Goal: Task Accomplishment & Management: Complete application form

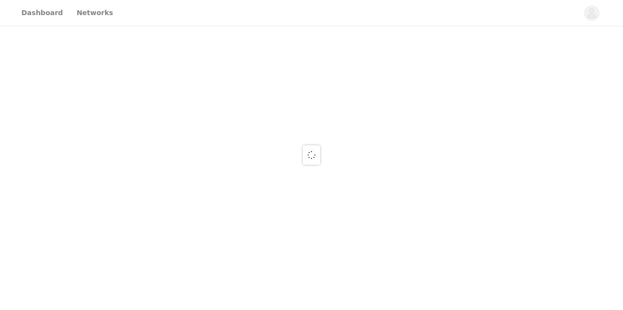
click at [38, 23] on div at bounding box center [311, 155] width 623 height 310
click at [38, 15] on div at bounding box center [311, 155] width 623 height 310
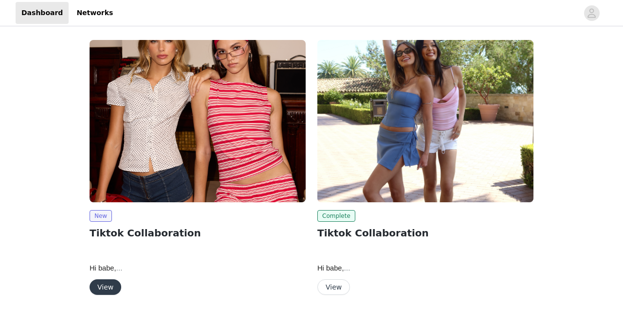
click at [113, 290] on button "View" at bounding box center [106, 287] width 32 height 16
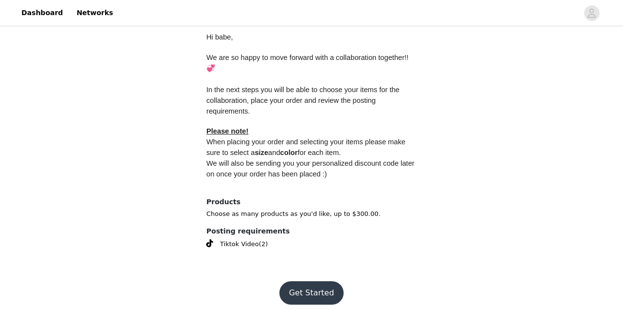
scroll to position [431, 0]
click at [296, 282] on button "Get Started" at bounding box center [312, 293] width 65 height 23
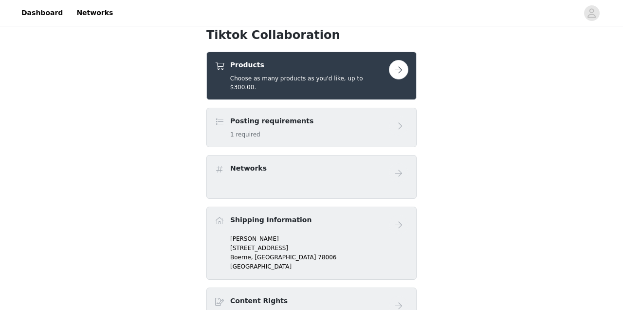
scroll to position [363, 0]
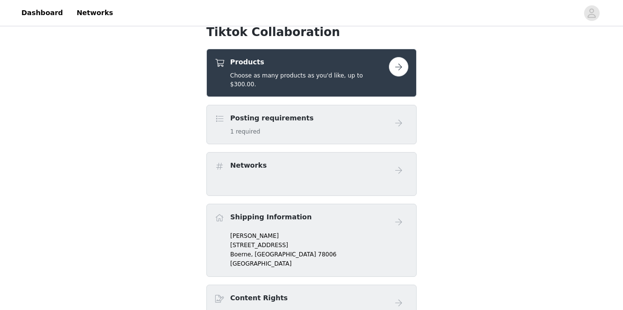
click at [279, 94] on div "Tiktok Collaboration Products Choose as many products as you'd like, up to $300…" at bounding box center [312, 294] width 210 height 543
click at [284, 85] on div "Products Choose as many products as you'd like, up to $300.00." at bounding box center [312, 73] width 210 height 48
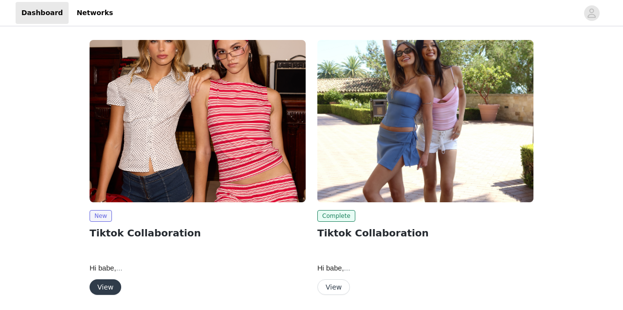
click at [333, 288] on button "View" at bounding box center [334, 287] width 33 height 16
